Goal: Task Accomplishment & Management: Use online tool/utility

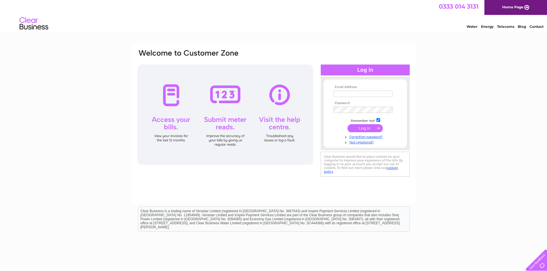
type input "angela.mills@emweaving.com"
click at [360, 126] on input "submit" at bounding box center [365, 128] width 35 height 8
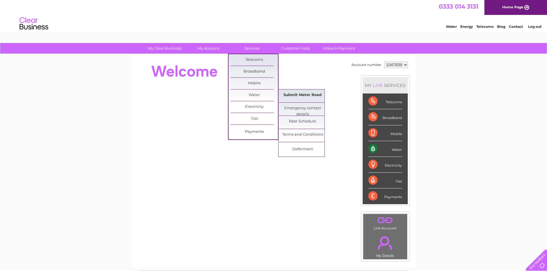
click at [325, 95] on link "Submit Meter Read" at bounding box center [302, 95] width 47 height 11
click at [307, 95] on link "Submit Meter Read" at bounding box center [302, 95] width 47 height 11
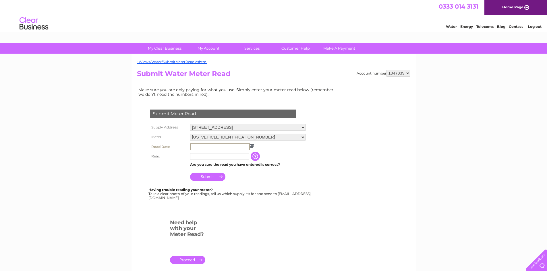
click at [211, 147] on input "text" at bounding box center [220, 147] width 60 height 7
click at [252, 145] on img at bounding box center [251, 146] width 4 height 5
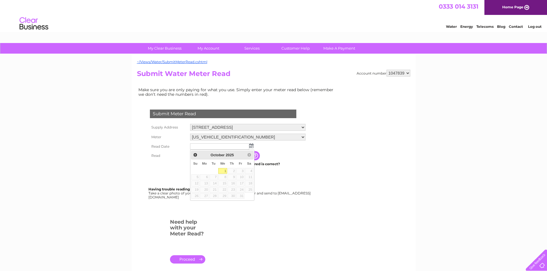
click at [223, 171] on link "1" at bounding box center [222, 171] width 9 height 6
type input "2025/10/01"
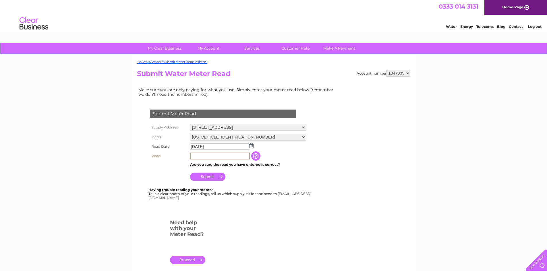
click at [221, 156] on input "text" at bounding box center [220, 156] width 60 height 7
type input "4733"
click at [214, 176] on input "Submit" at bounding box center [207, 177] width 35 height 8
